Goal: Navigation & Orientation: Find specific page/section

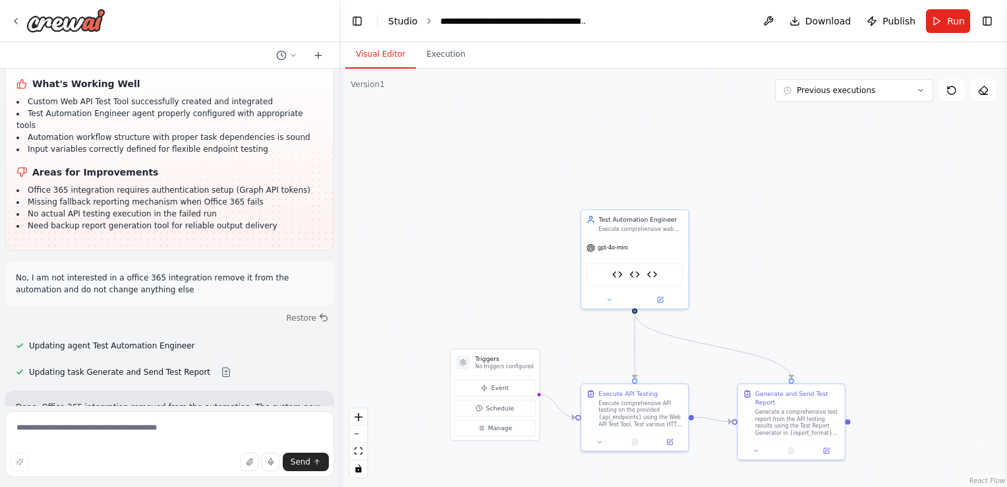
click at [402, 23] on link "Studio" at bounding box center [403, 21] width 30 height 11
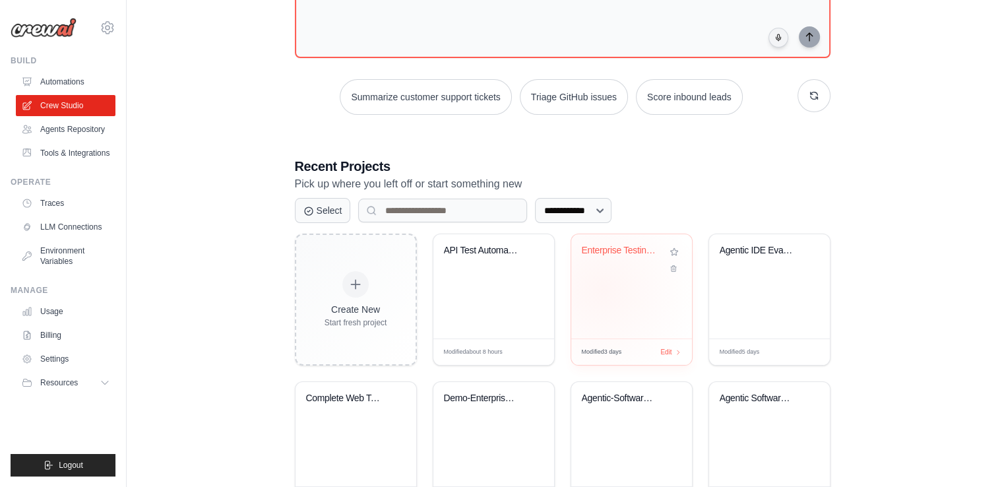
click at [602, 289] on div "Enterprise Testing Automation Platf..." at bounding box center [631, 286] width 121 height 104
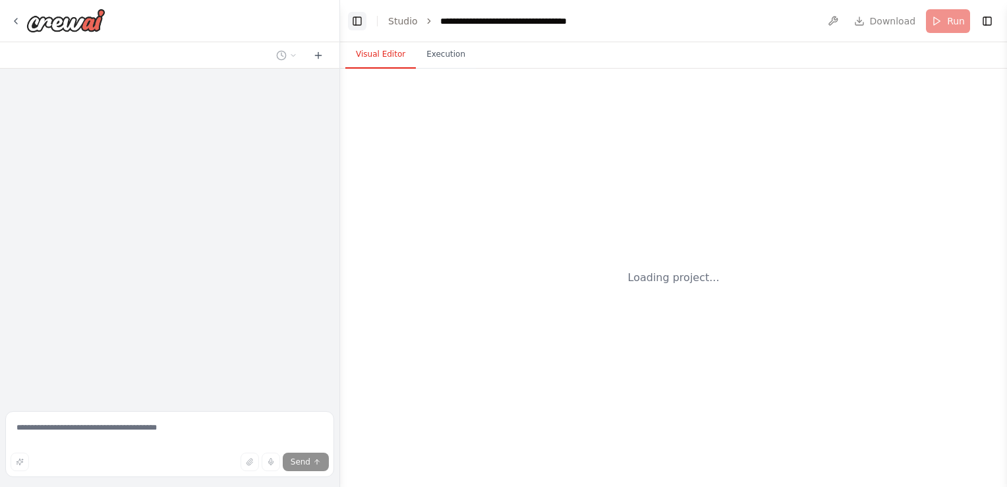
click at [356, 21] on button "Toggle Left Sidebar" at bounding box center [357, 21] width 18 height 18
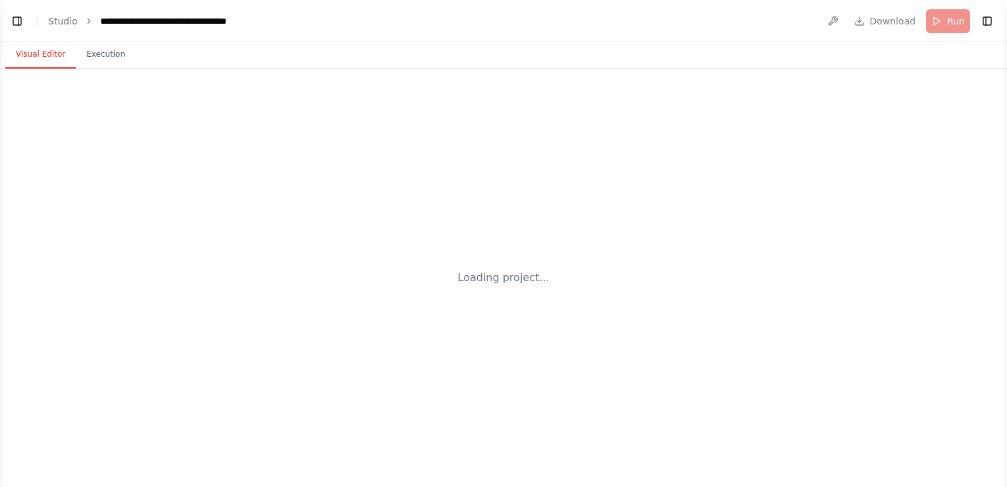
scroll to position [46434, 0]
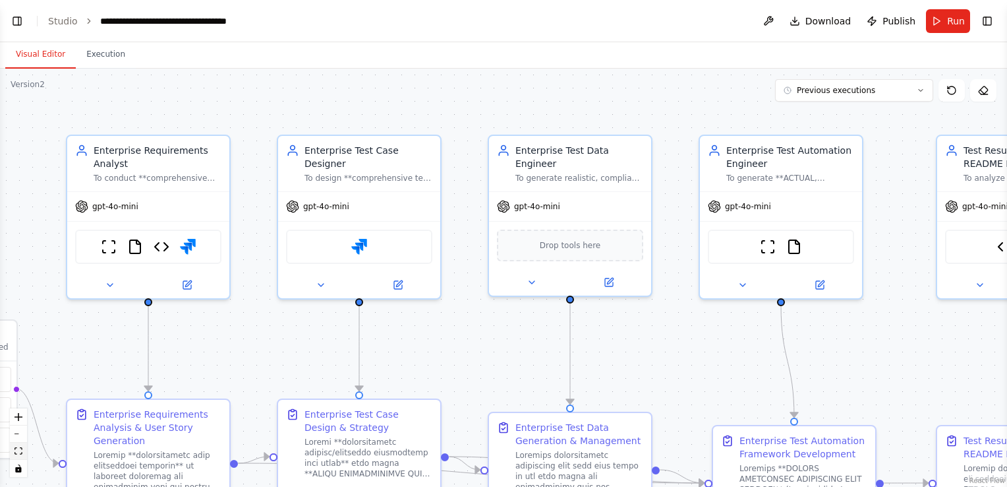
click at [20, 450] on icon "fit view" at bounding box center [19, 450] width 8 height 7
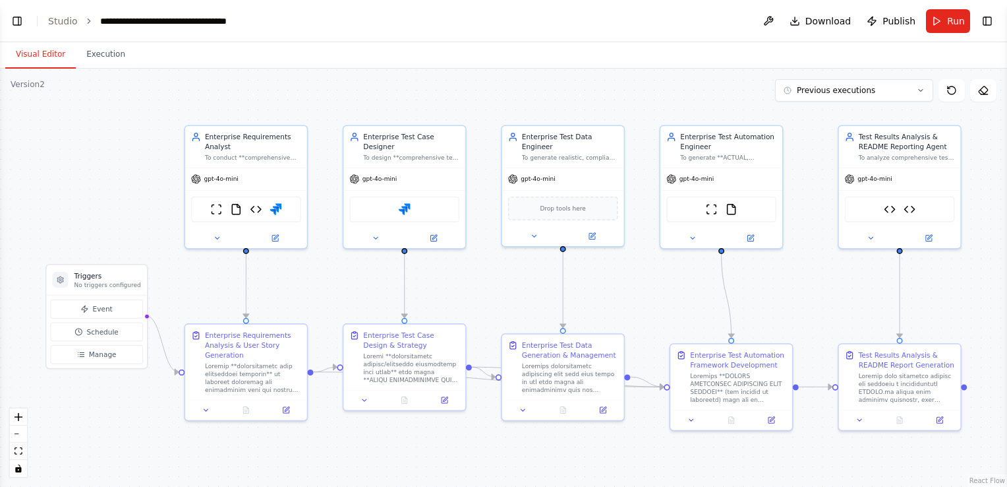
scroll to position [46434, 0]
drag, startPoint x: 382, startPoint y: 400, endPoint x: 380, endPoint y: 413, distance: 13.4
click at [380, 413] on div at bounding box center [404, 408] width 122 height 20
click at [388, 398] on div "Enterprise Test Case Design & Strategy" at bounding box center [405, 375] width 124 height 88
click at [451, 451] on div ".deletable-edge-delete-btn { width: 20px; height: 20px; border: 0px solid #ffff…" at bounding box center [503, 278] width 1007 height 418
